Goal: Information Seeking & Learning: Find specific fact

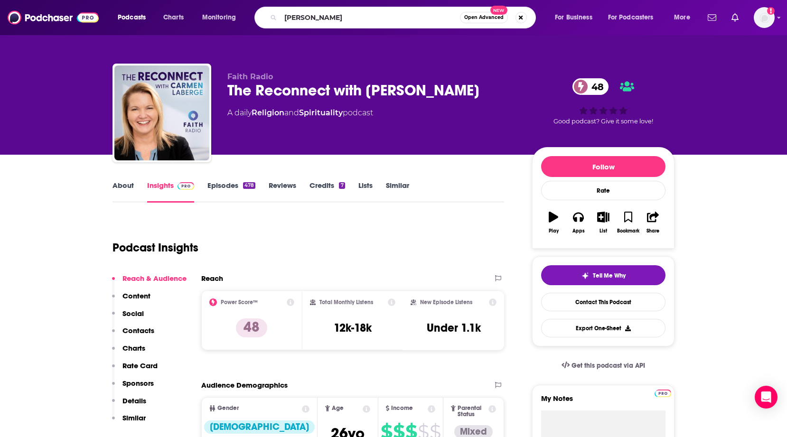
type input "[PERSON_NAME]"
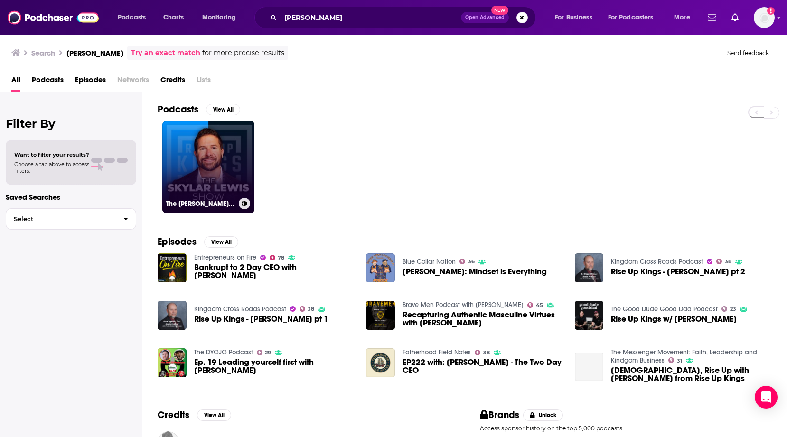
click at [204, 170] on link "The [PERSON_NAME] Show" at bounding box center [208, 167] width 92 height 92
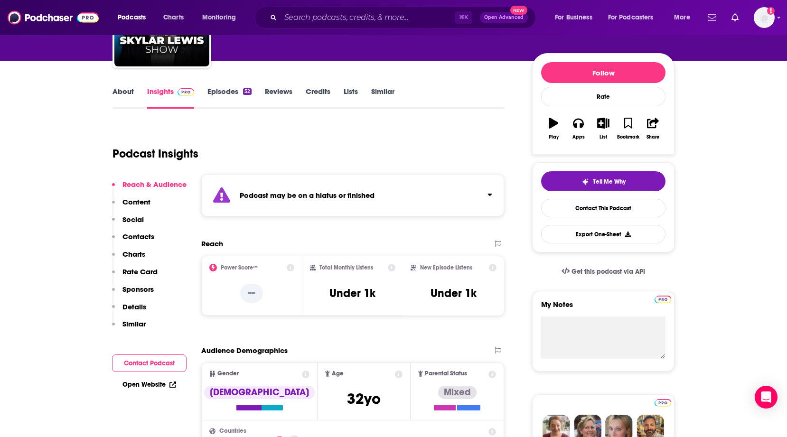
scroll to position [13, 0]
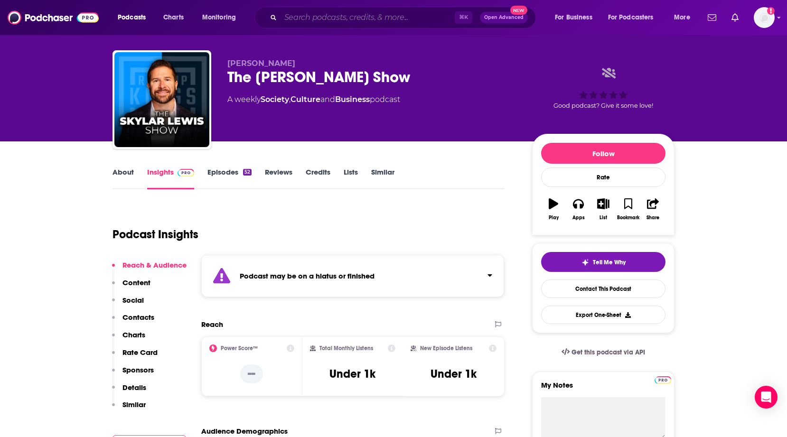
click at [327, 24] on input "Search podcasts, credits, & more..." at bounding box center [368, 17] width 174 height 15
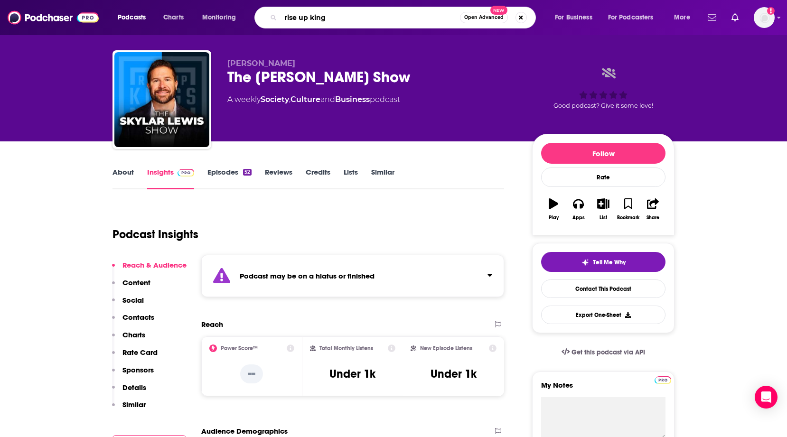
type input "rise up kings"
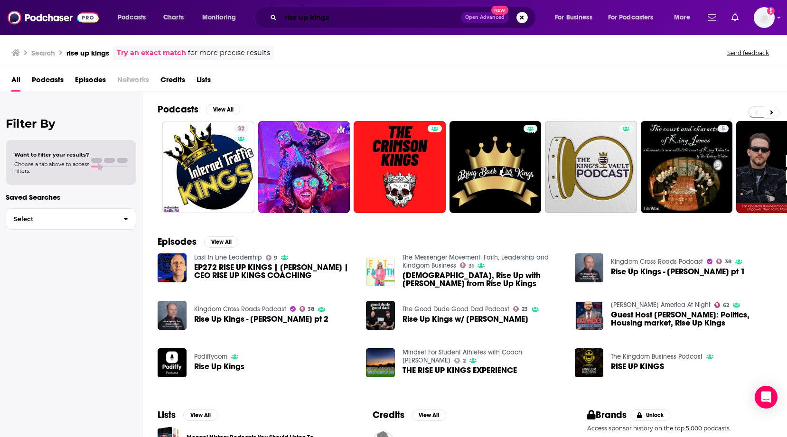
click at [349, 21] on input "rise up kings" at bounding box center [371, 17] width 180 height 15
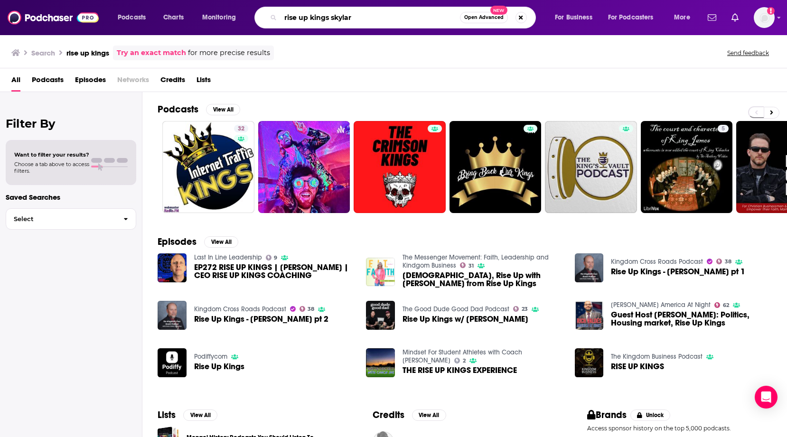
type input "rise up kings skylar"
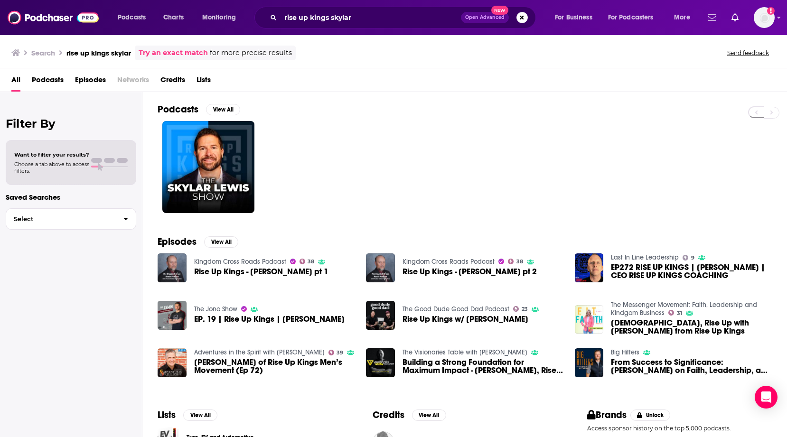
scroll to position [72, 0]
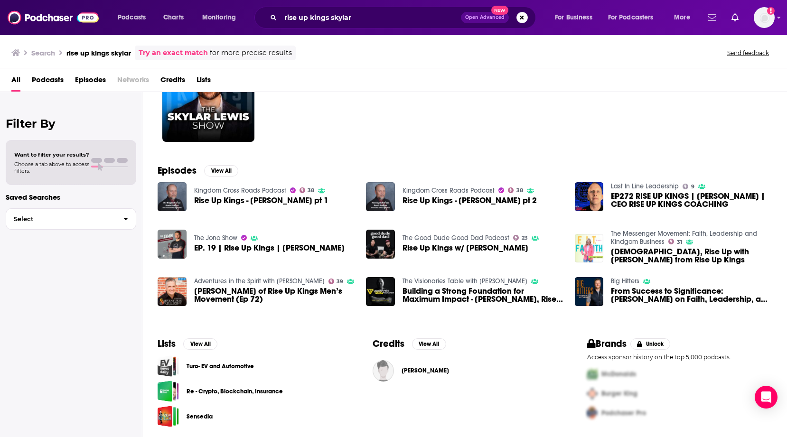
click at [226, 297] on span "[PERSON_NAME] of Rise Up Kings Men’s Movement (Ep 72)" at bounding box center [274, 295] width 161 height 16
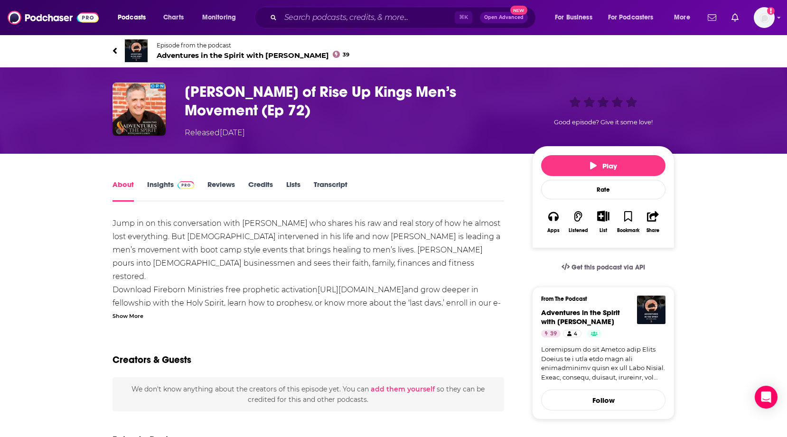
click at [157, 188] on link "Insights" at bounding box center [170, 191] width 47 height 22
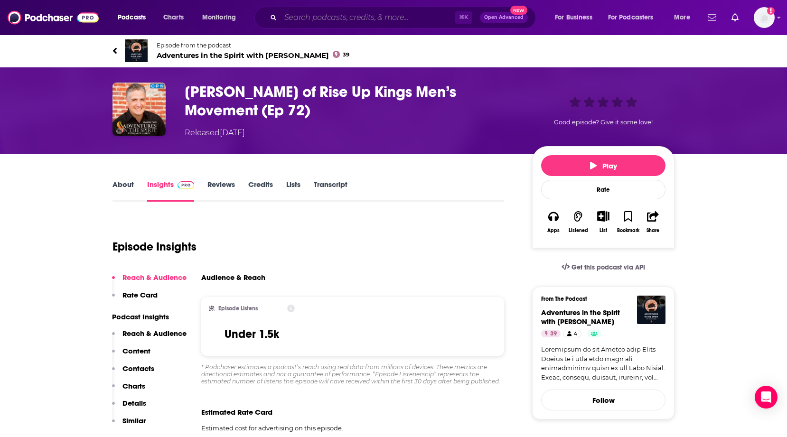
click at [315, 22] on input "Search podcasts, credits, & more..." at bounding box center [368, 17] width 174 height 15
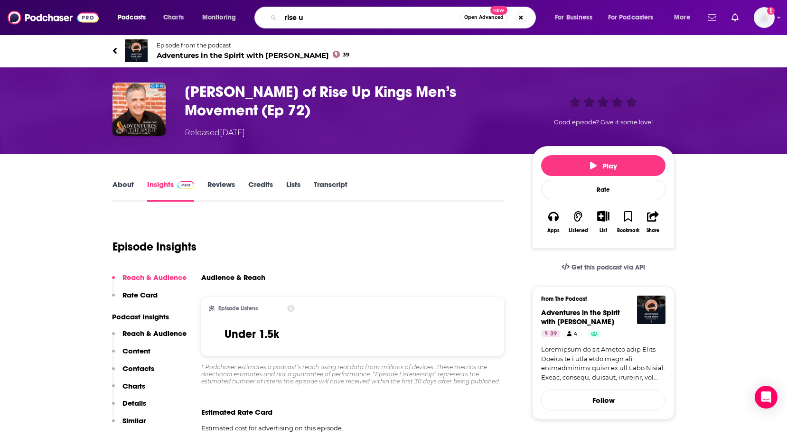
type input "rise up"
